Goal: Task Accomplishment & Management: Manage account settings

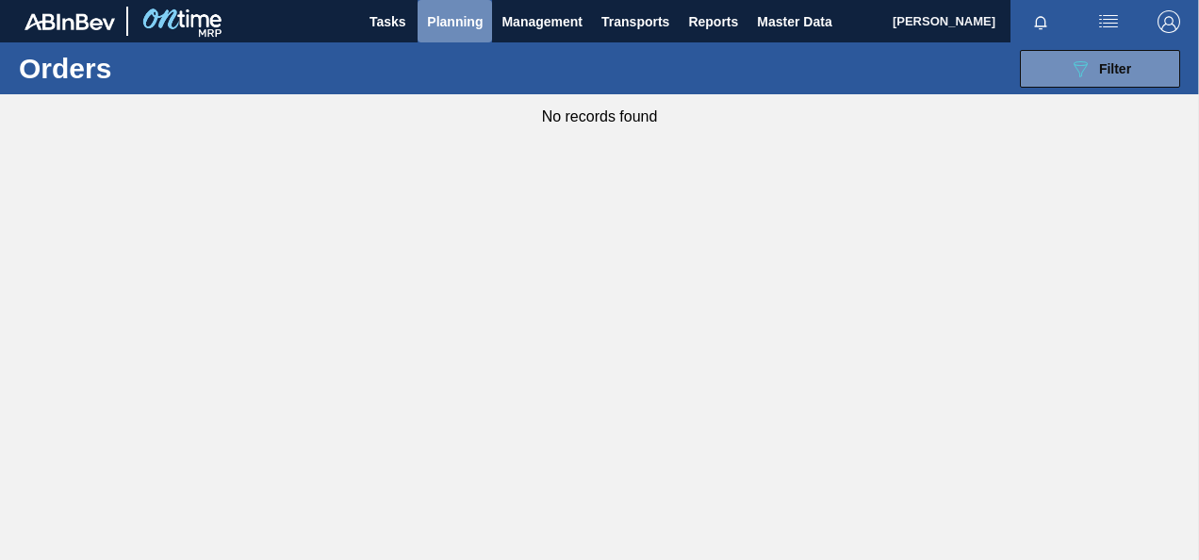
click at [432, 16] on span "Planning" at bounding box center [455, 21] width 56 height 23
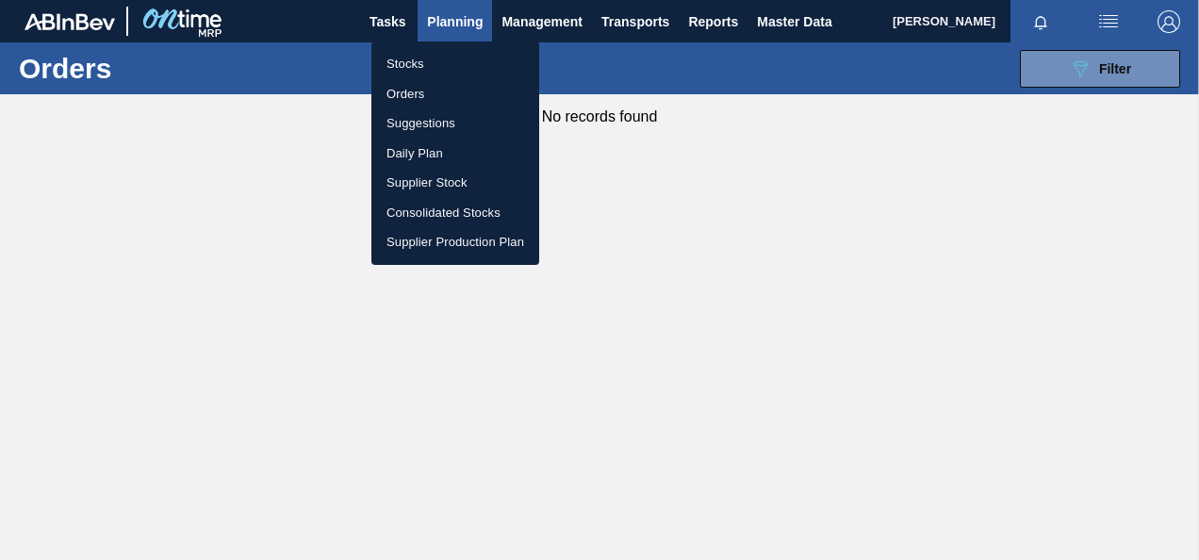
click at [421, 91] on li "Orders" at bounding box center [455, 94] width 168 height 30
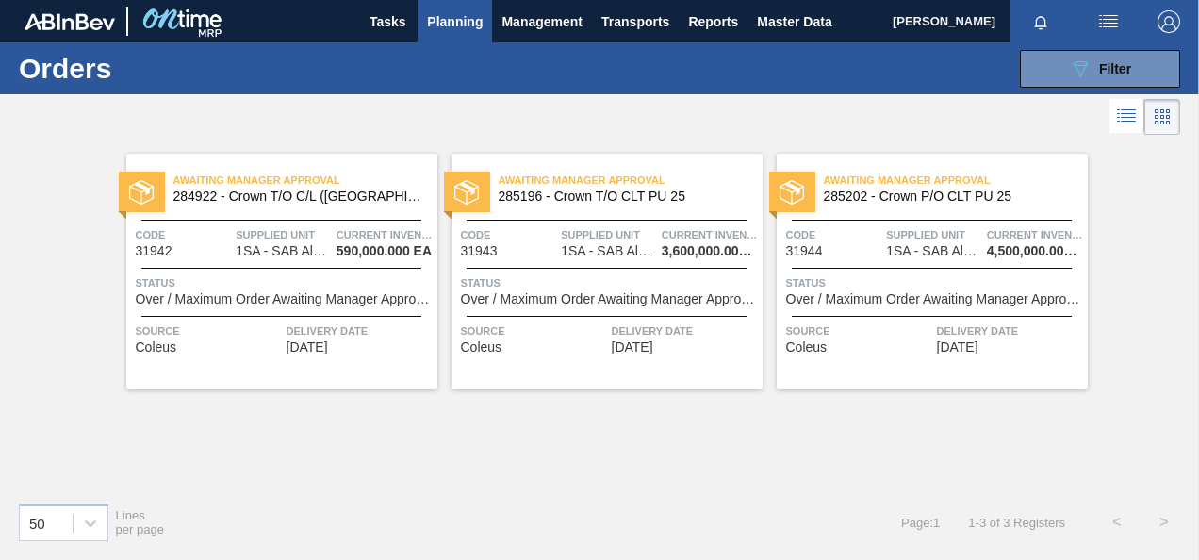
click at [289, 263] on div "Awaiting Manager Approval 284922 - Crown T/O C/L ([GEOGRAPHIC_DATA]) Code 31942…" at bounding box center [281, 272] width 311 height 236
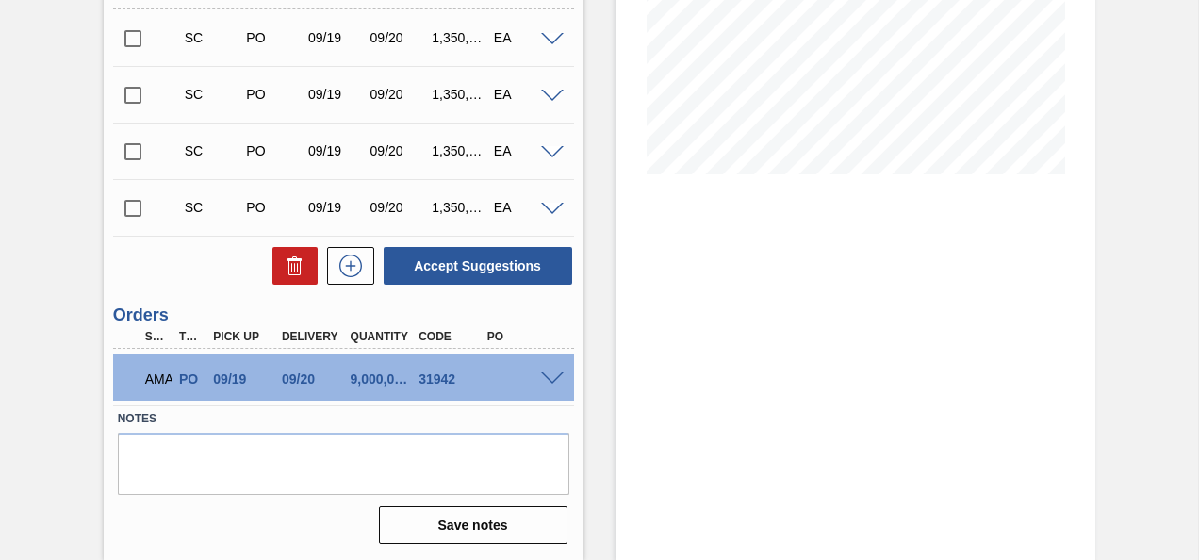
scroll to position [379, 0]
click at [544, 374] on span at bounding box center [552, 379] width 23 height 14
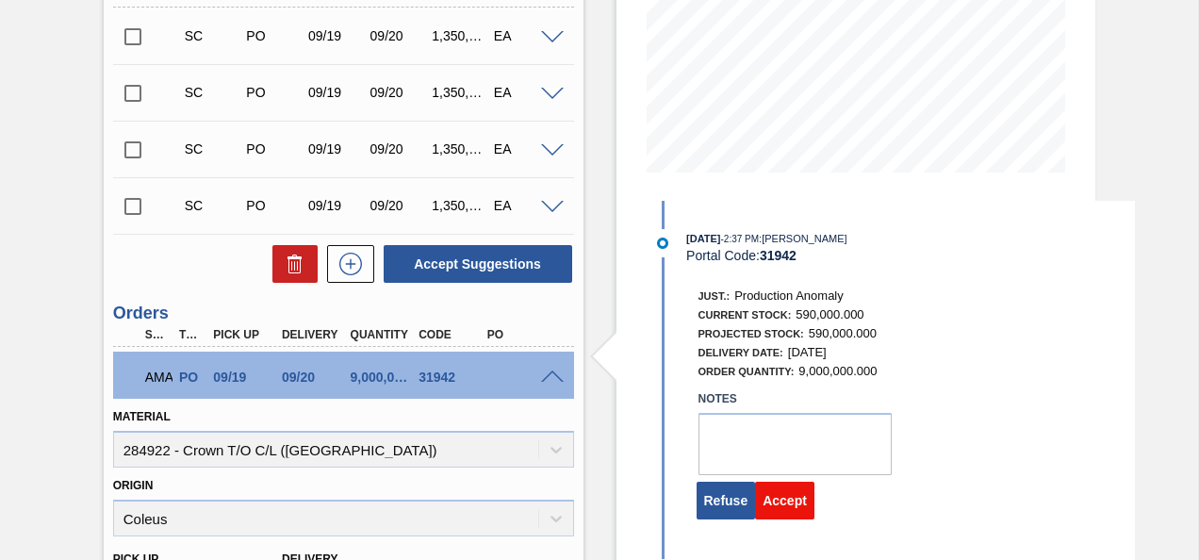
click at [779, 506] on button "Accept" at bounding box center [784, 501] width 59 height 38
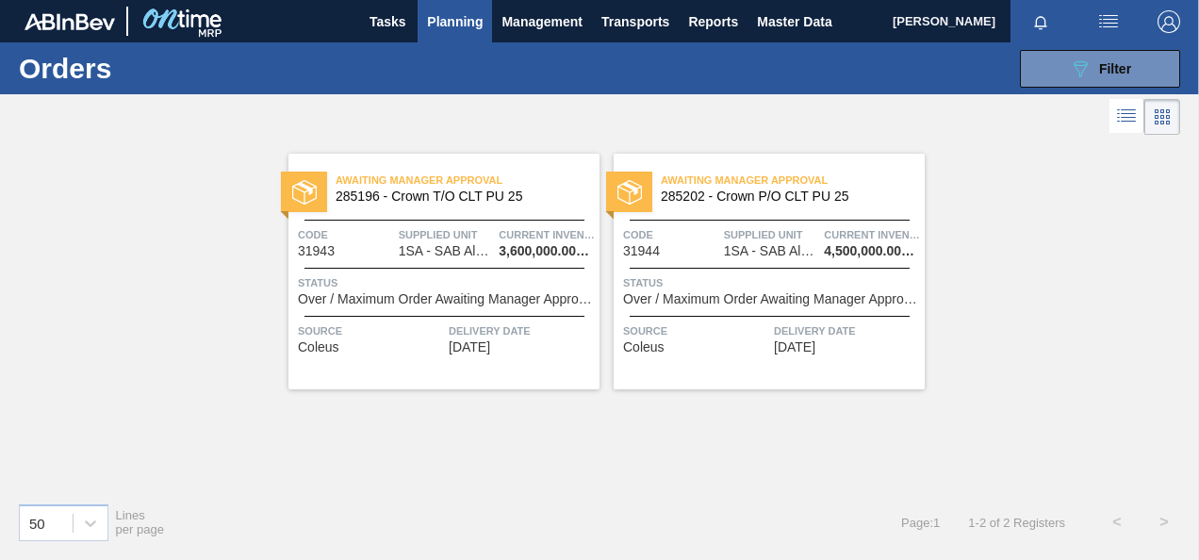
click at [462, 285] on span "Status" at bounding box center [446, 282] width 297 height 19
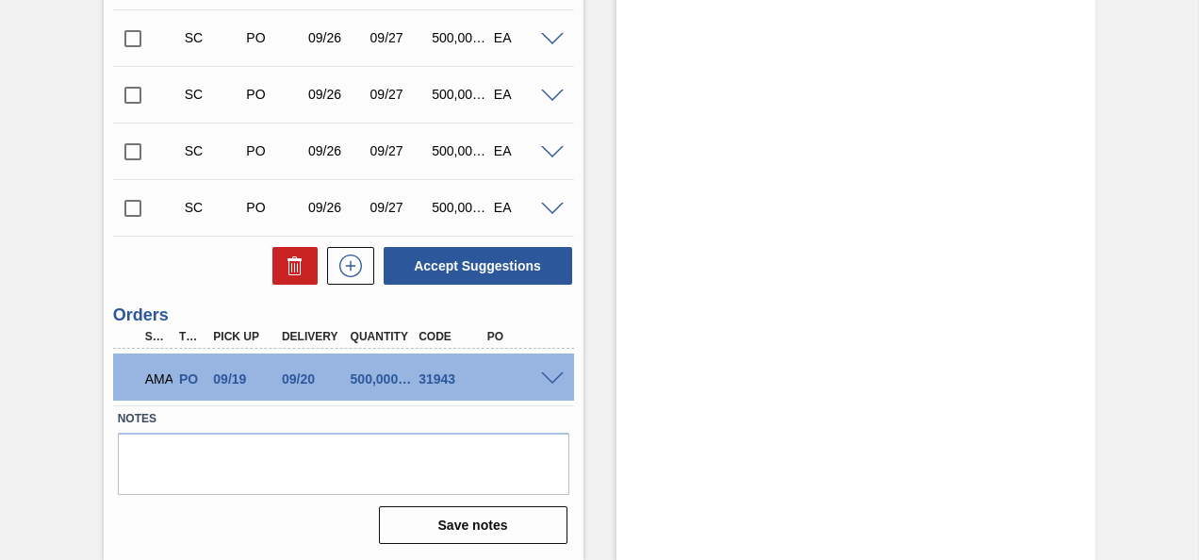
scroll to position [1001, 0]
click at [545, 379] on span at bounding box center [552, 379] width 23 height 14
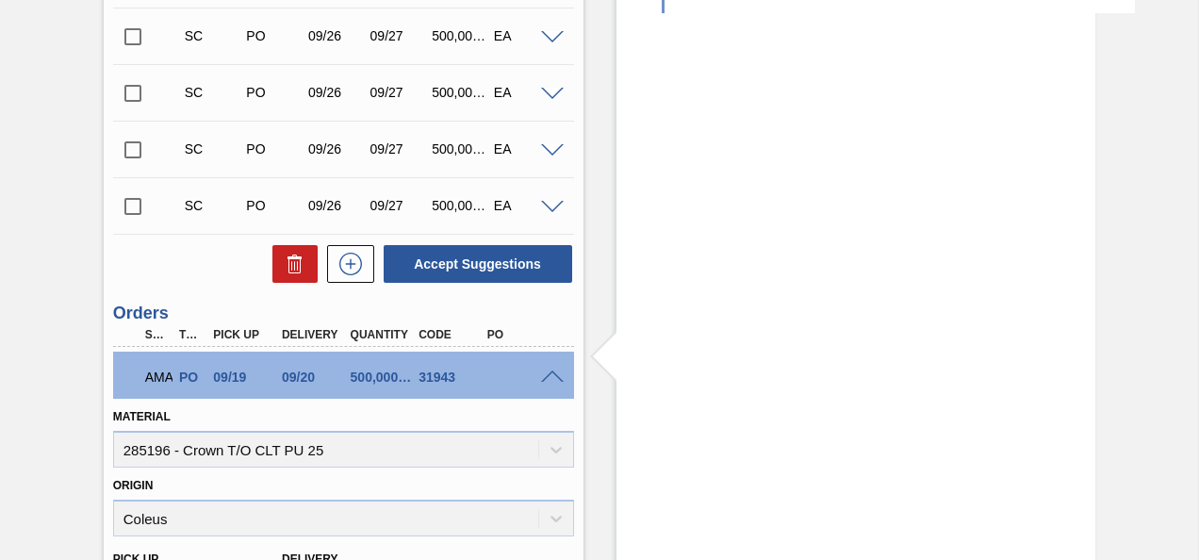
drag, startPoint x: 756, startPoint y: 458, endPoint x: 969, endPoint y: 430, distance: 215.0
click at [969, 430] on div "Stock From [DATE] to [DATE] Filter 09/18 Stock Projection 3,600,000 SAP Plannin…" at bounding box center [857, 54] width 480 height 1923
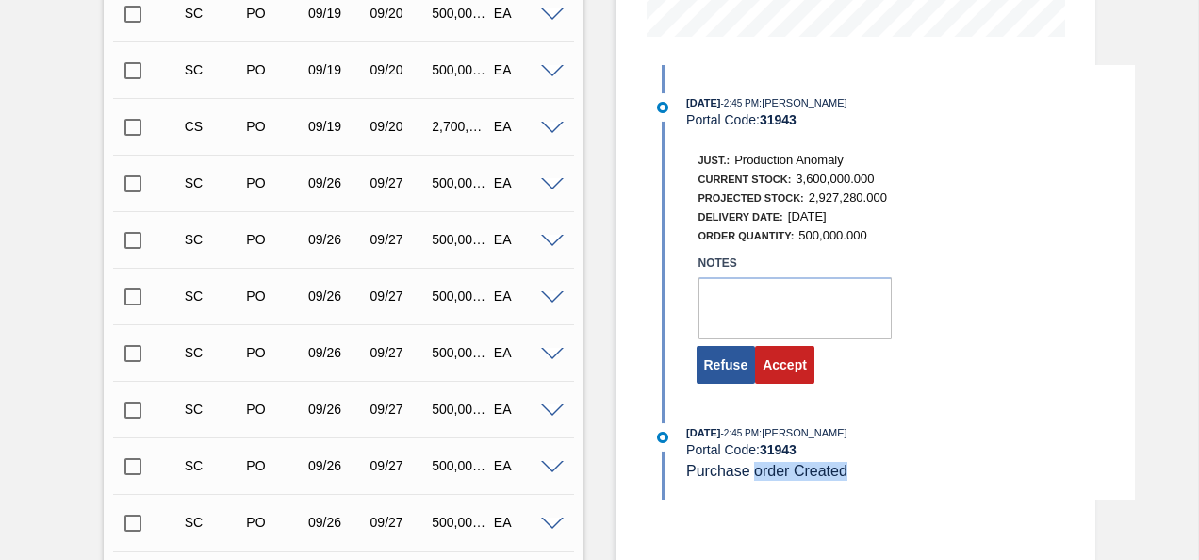
scroll to position [511, 0]
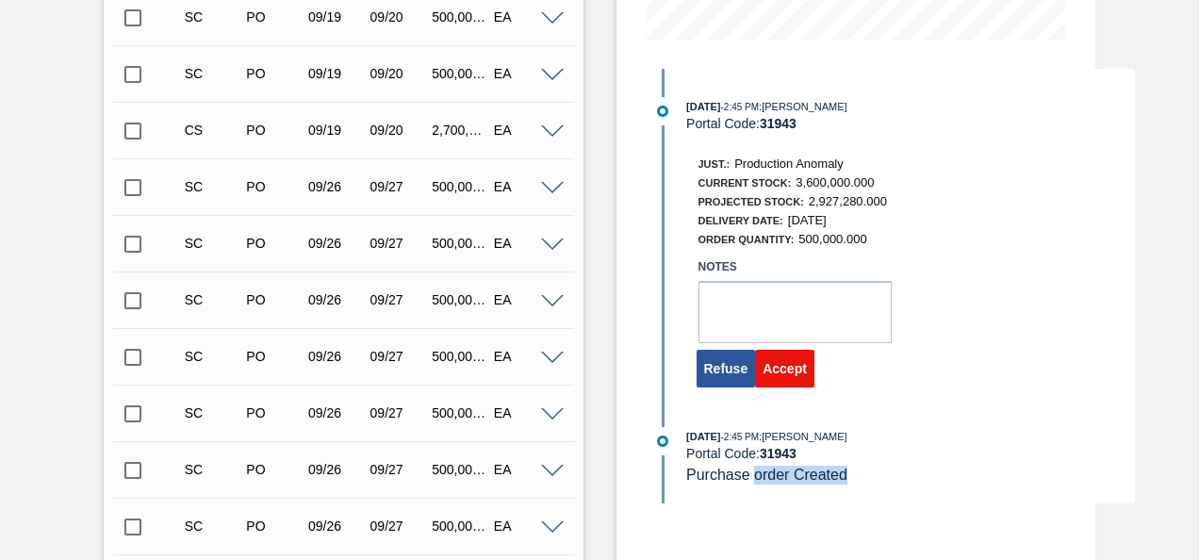
click at [792, 377] on button "Accept" at bounding box center [784, 369] width 59 height 38
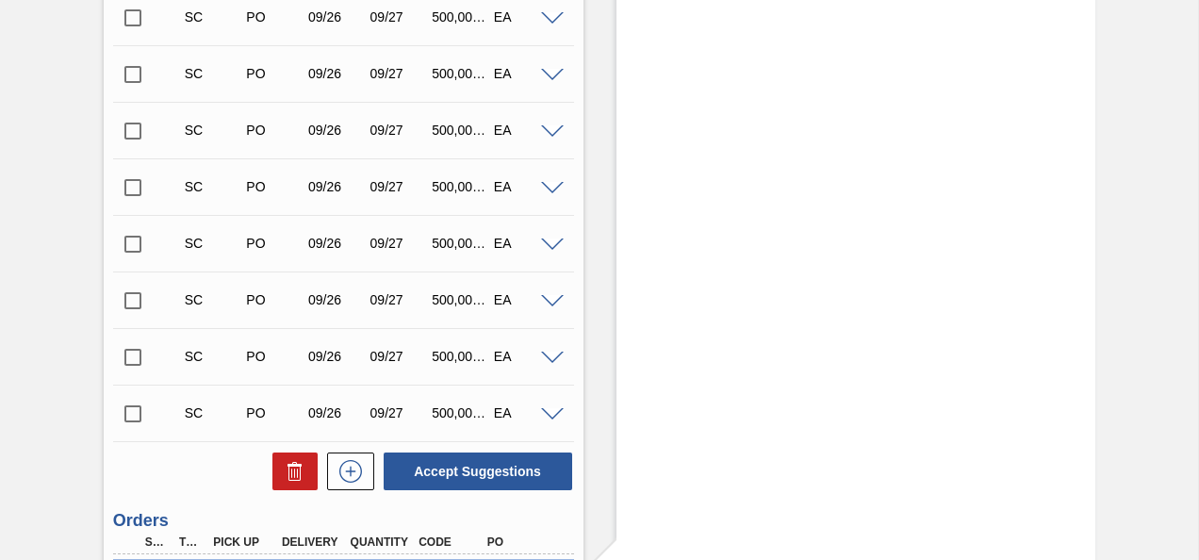
scroll to position [920, 0]
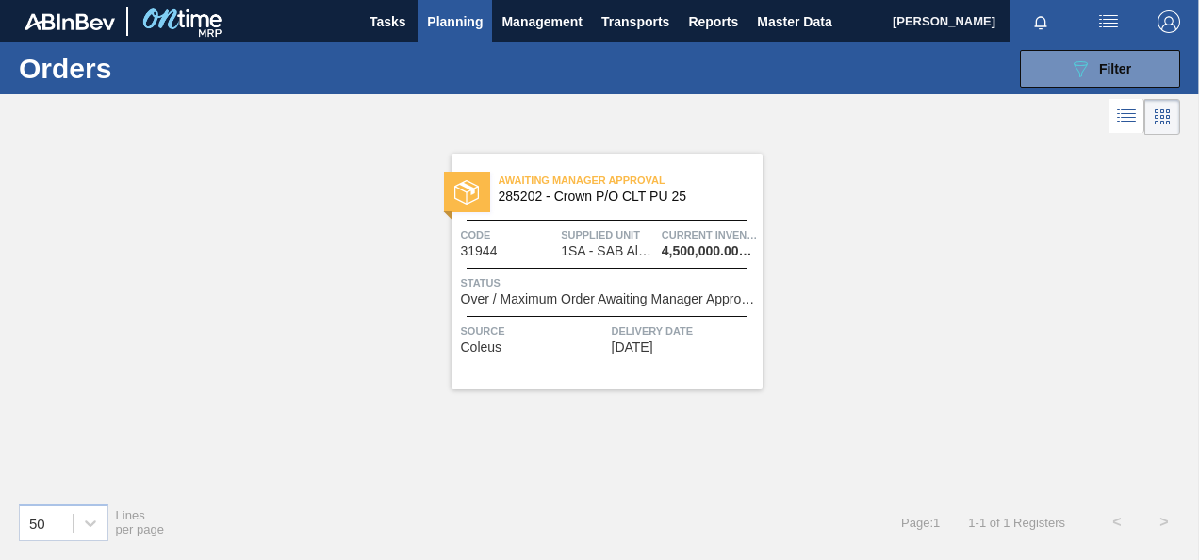
click at [624, 307] on div "Awaiting Manager Approval 285202 - Crown P/O CLT PU 25 Code 31944 Supplied Unit…" at bounding box center [607, 272] width 311 height 236
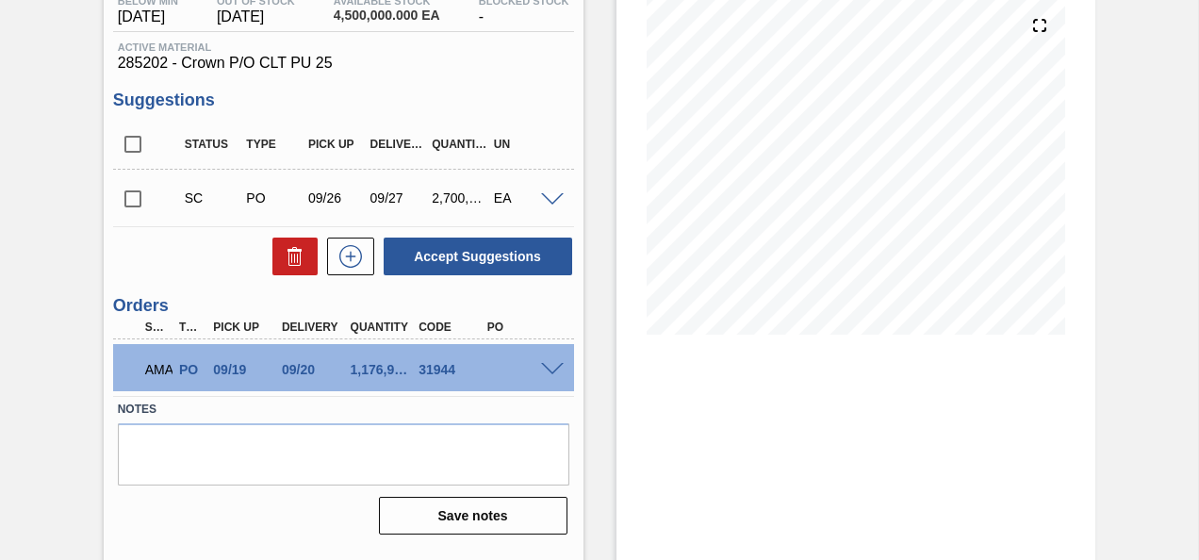
scroll to position [251, 0]
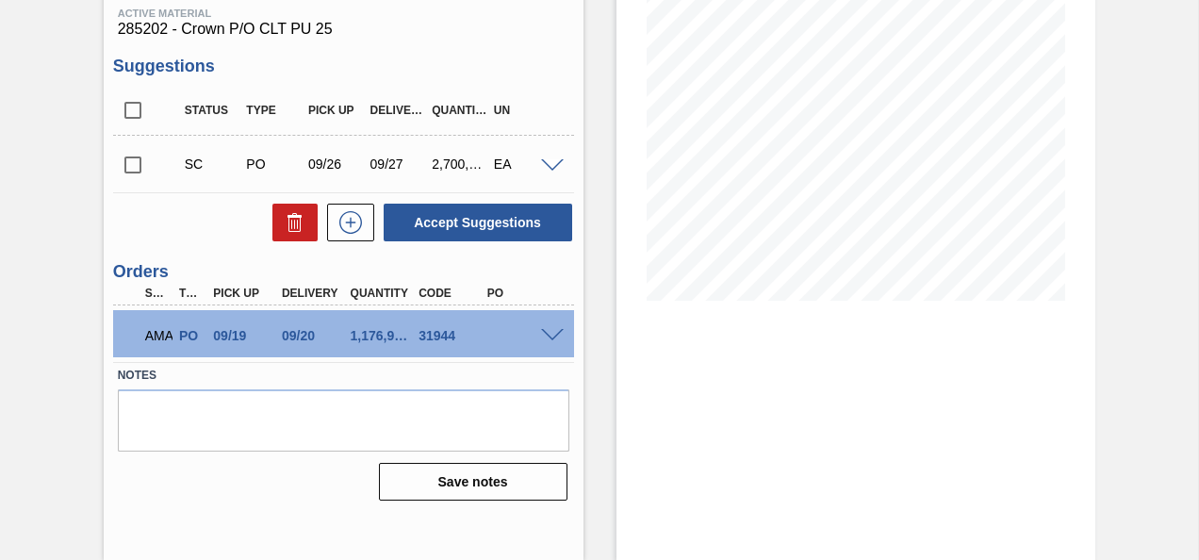
click at [545, 329] on div at bounding box center [556, 334] width 38 height 14
click at [552, 338] on span at bounding box center [552, 336] width 23 height 14
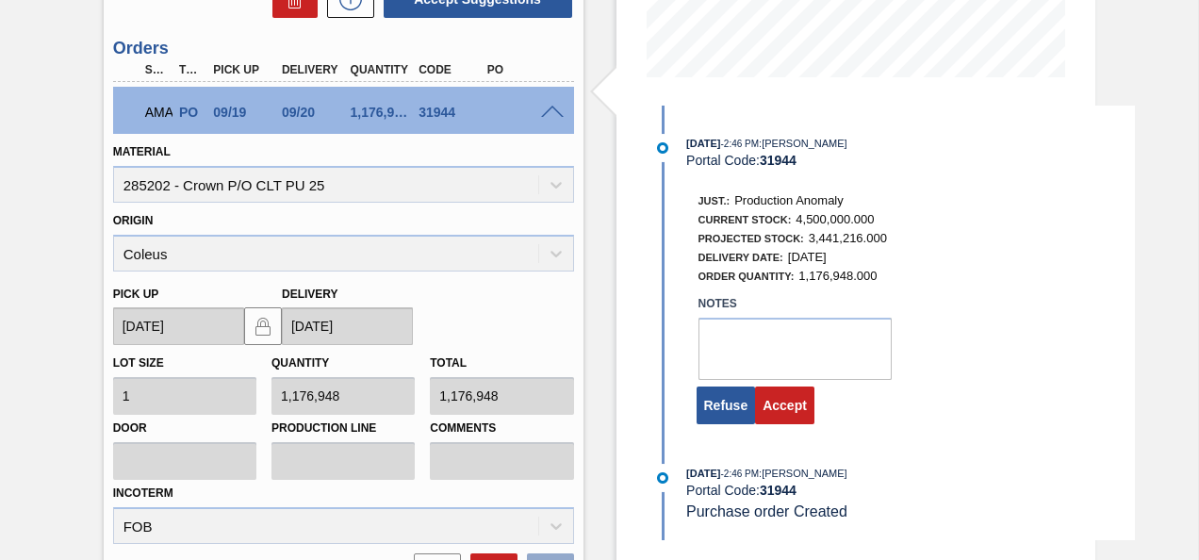
scroll to position [590, 0]
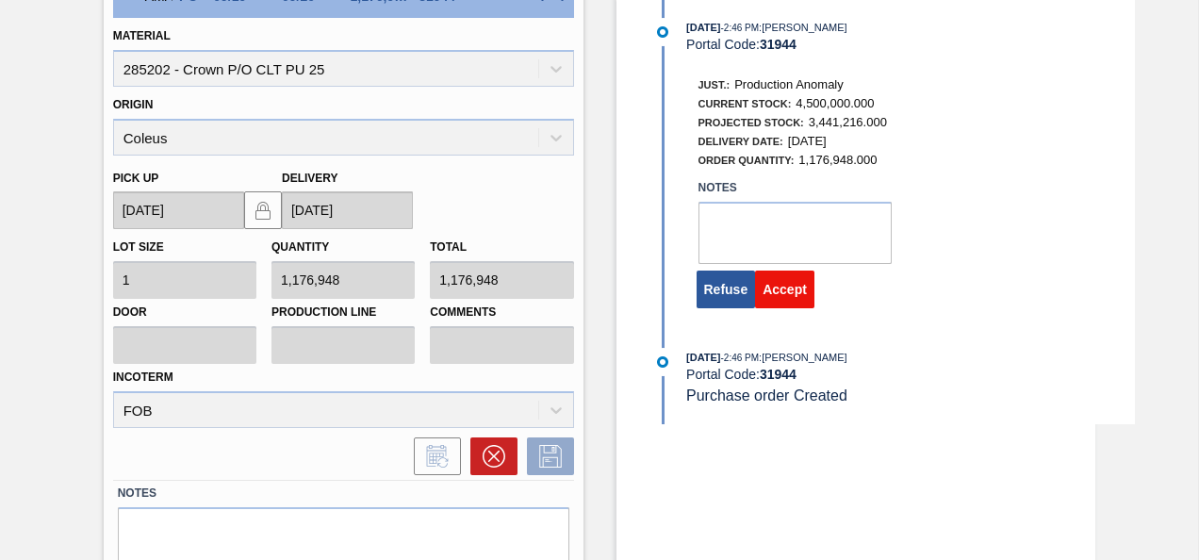
click at [793, 294] on button "Accept" at bounding box center [784, 290] width 59 height 38
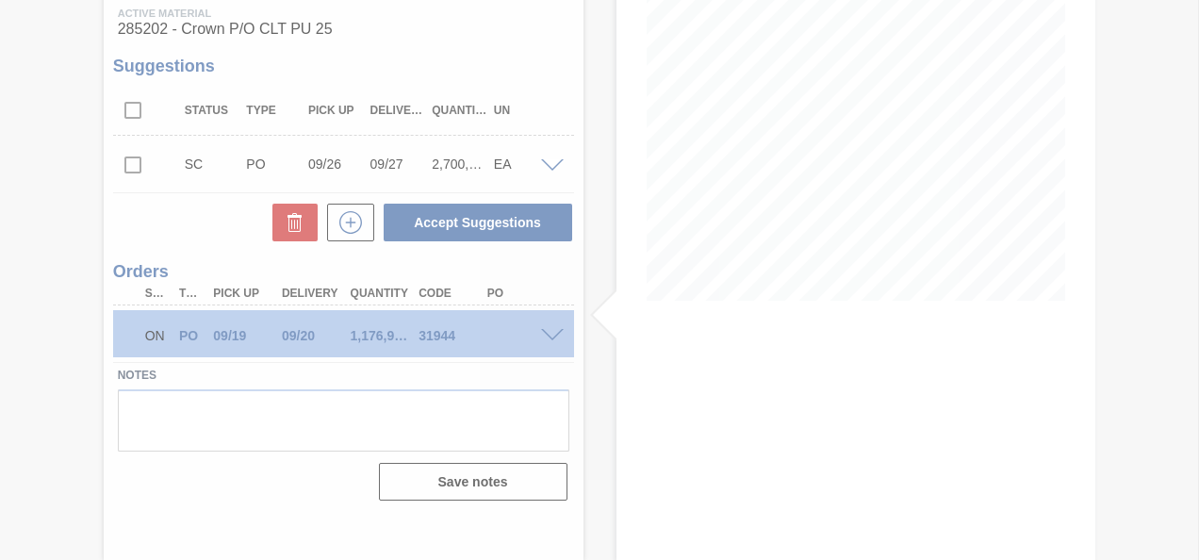
scroll to position [251, 0]
